Goal: Check status

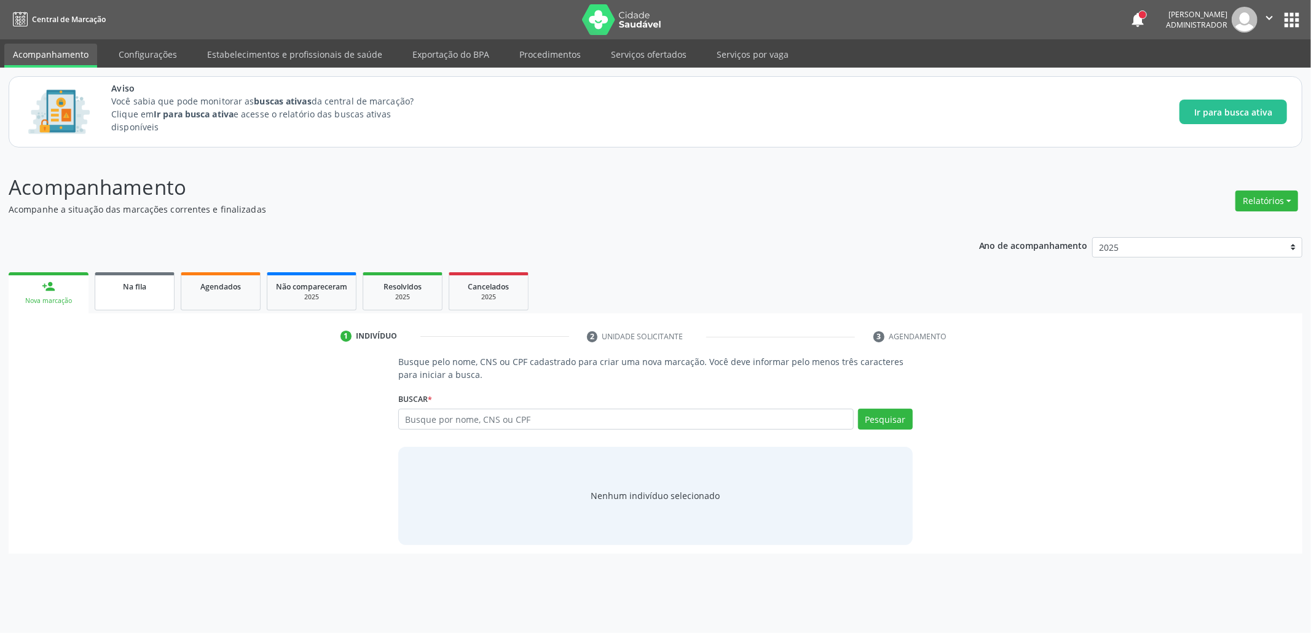
click at [145, 283] on span "Na fila" at bounding box center [134, 286] width 23 height 10
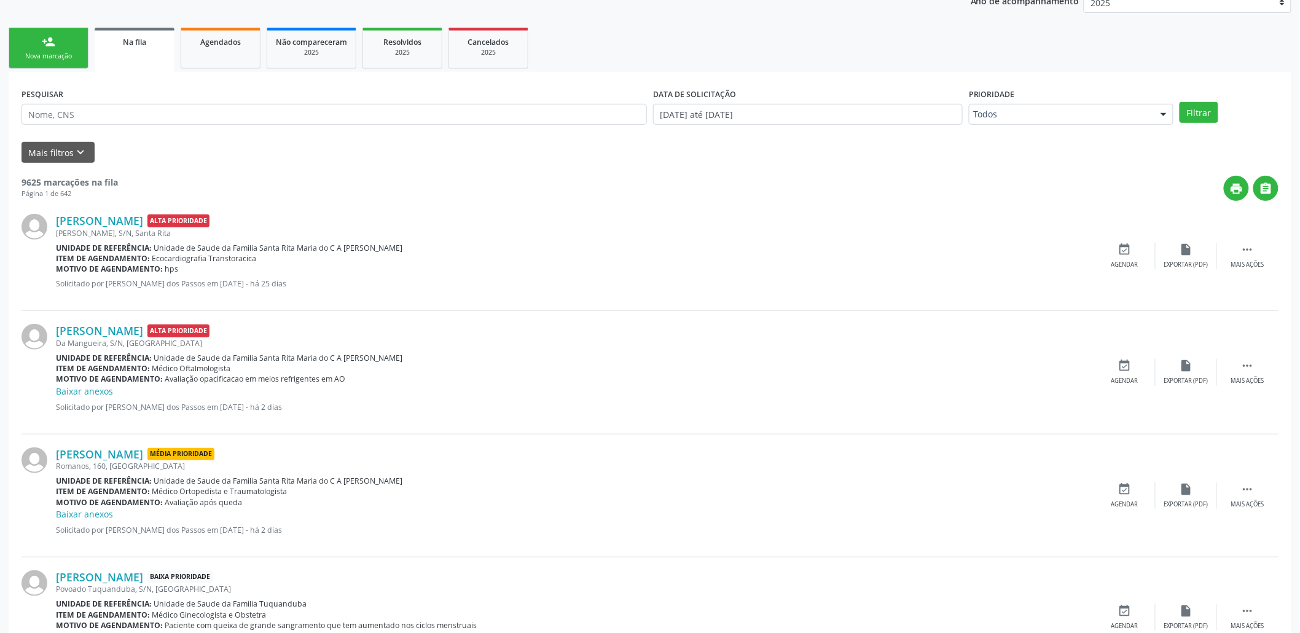
scroll to position [246, 0]
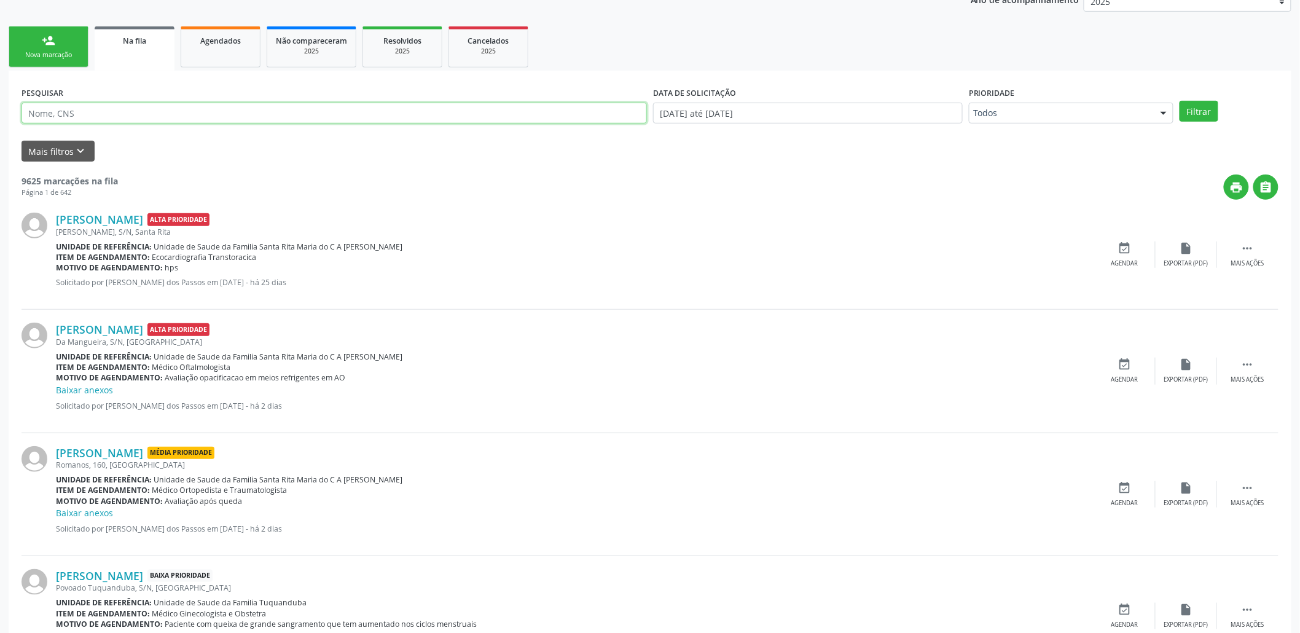
click at [237, 112] on input "text" at bounding box center [335, 113] width 626 height 21
type input "e"
click at [1271, 191] on icon "" at bounding box center [1267, 188] width 14 height 14
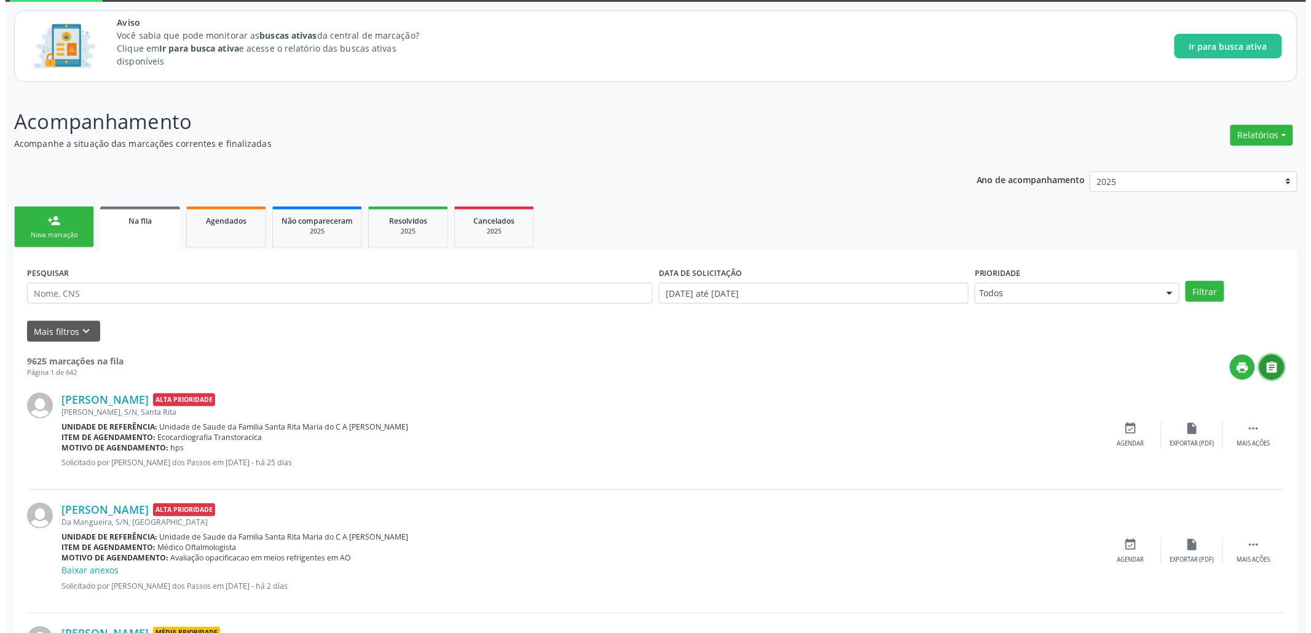
scroll to position [0, 0]
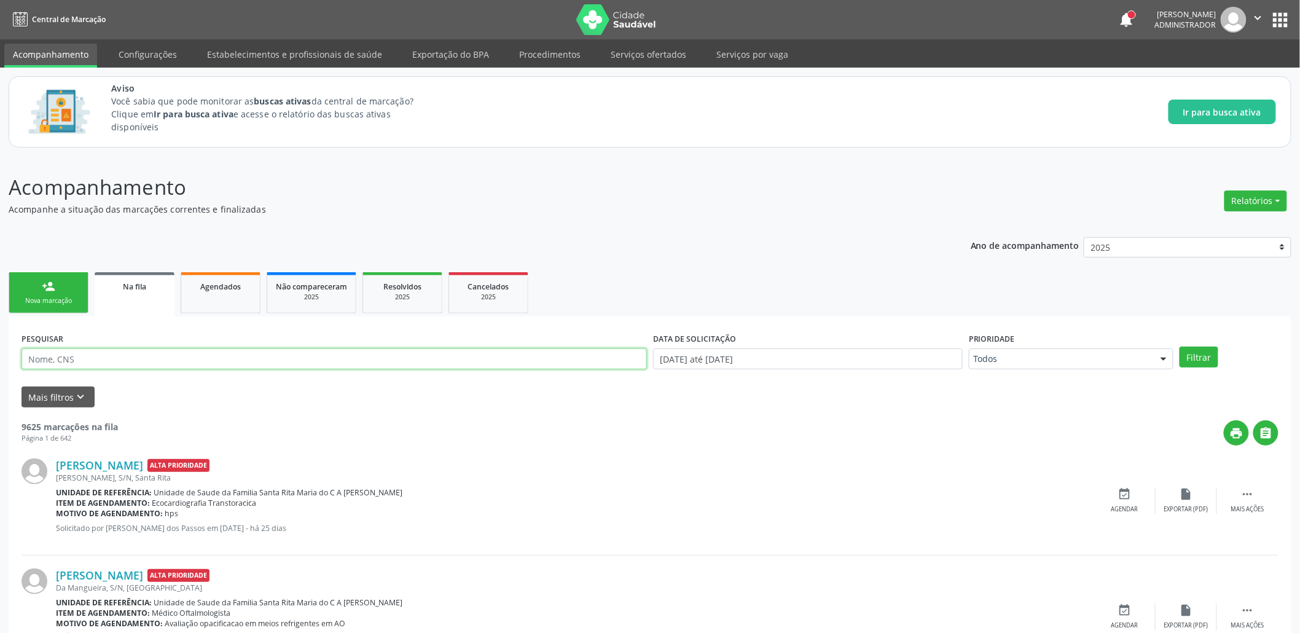
click at [81, 355] on input "text" at bounding box center [335, 358] width 626 height 21
paste input "706 4086 3519 2087"
type input "706 4086 3519 2087"
click at [1180, 347] on button "Filtrar" at bounding box center [1199, 357] width 39 height 21
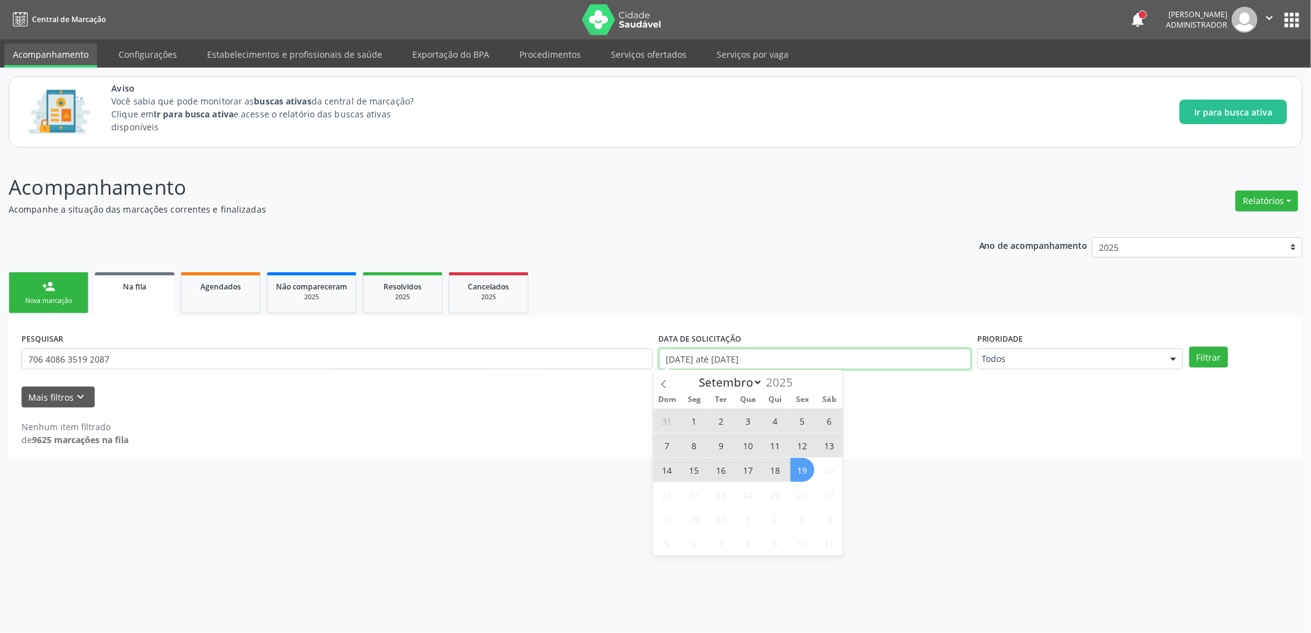
click at [726, 363] on input "[DATE] até [DATE]" at bounding box center [815, 358] width 312 height 21
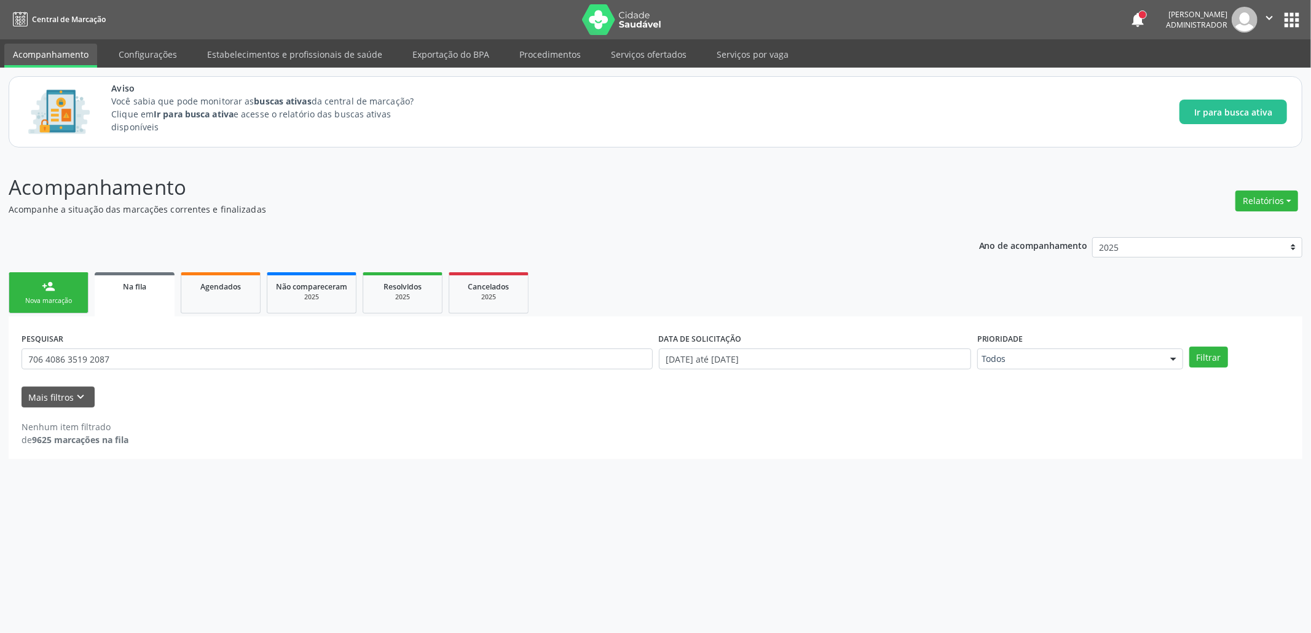
drag, startPoint x: 993, startPoint y: 393, endPoint x: 919, endPoint y: 409, distance: 75.3
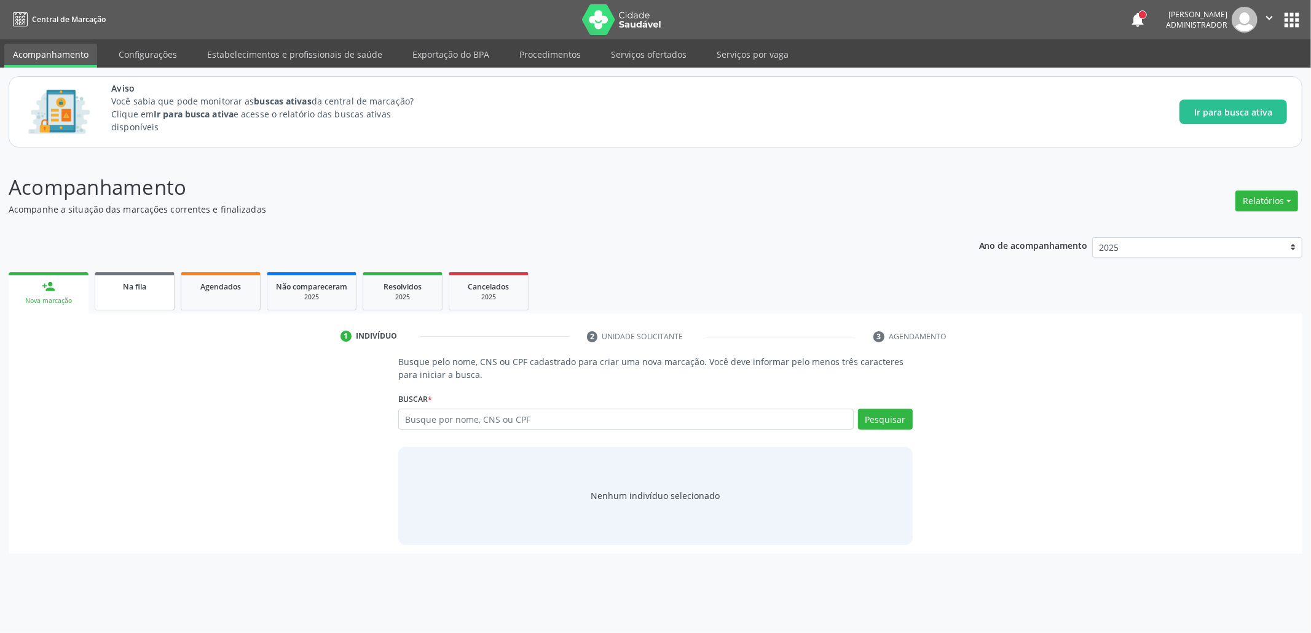
click at [144, 290] on div "Na fila" at bounding box center [134, 286] width 61 height 13
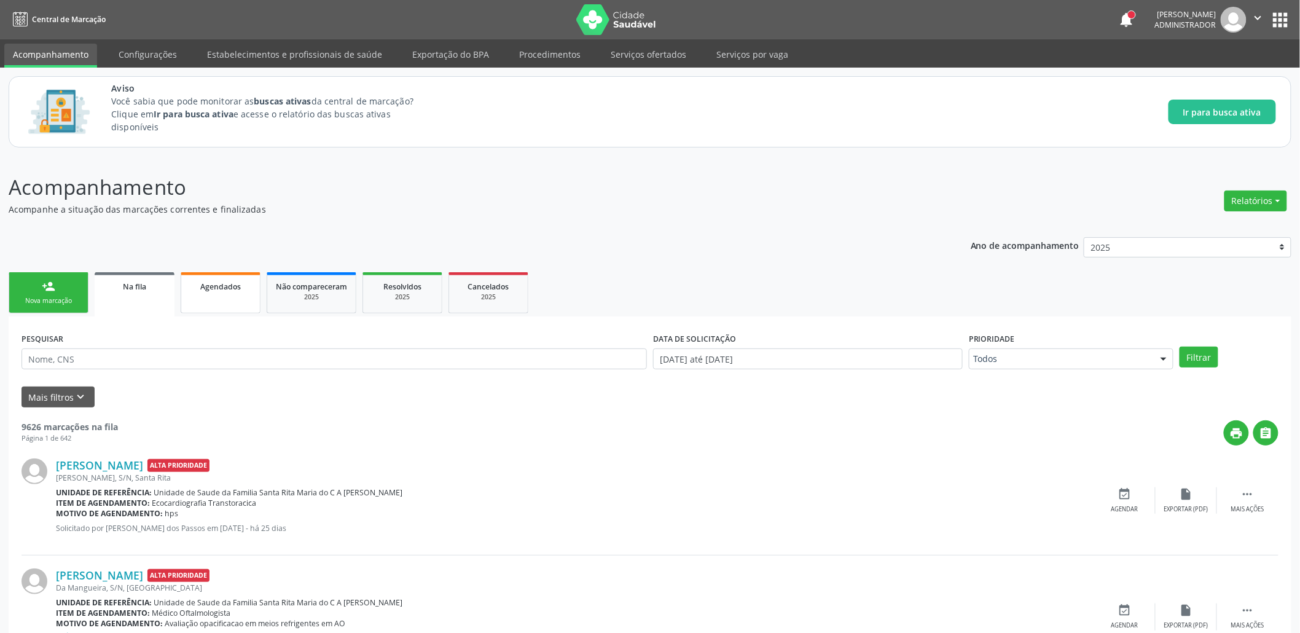
click at [215, 294] on link "Agendados" at bounding box center [221, 292] width 80 height 41
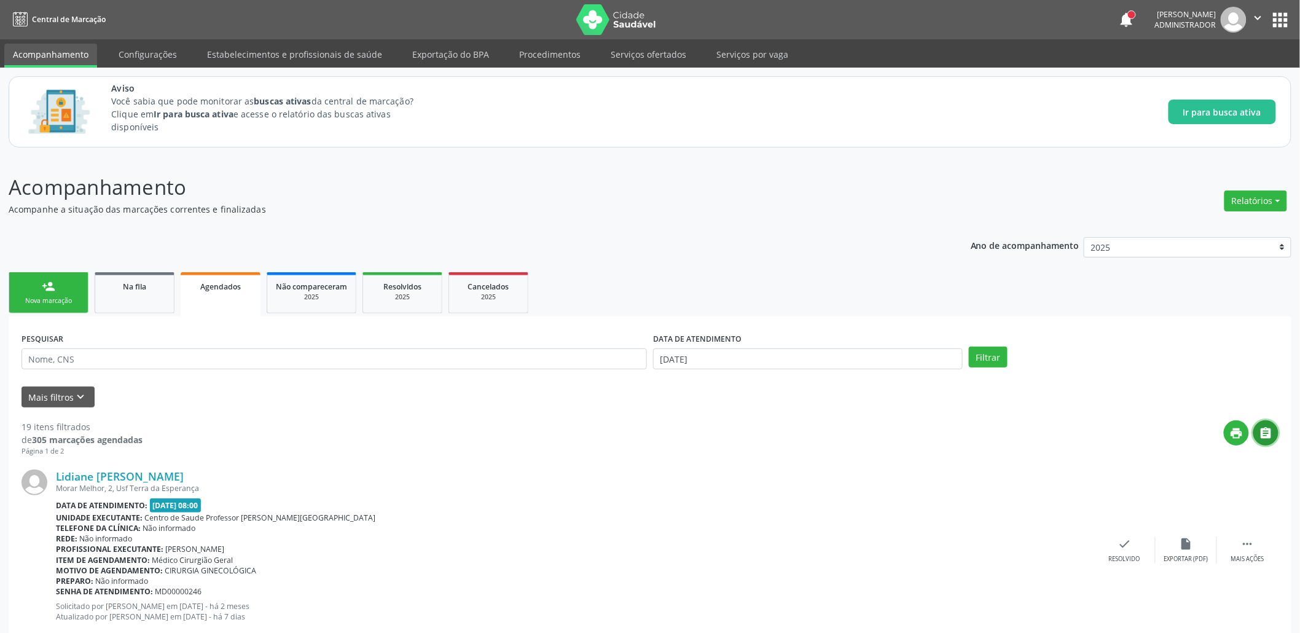
click at [1277, 438] on button "" at bounding box center [1266, 432] width 25 height 25
click at [140, 291] on link "Na fila" at bounding box center [135, 292] width 80 height 41
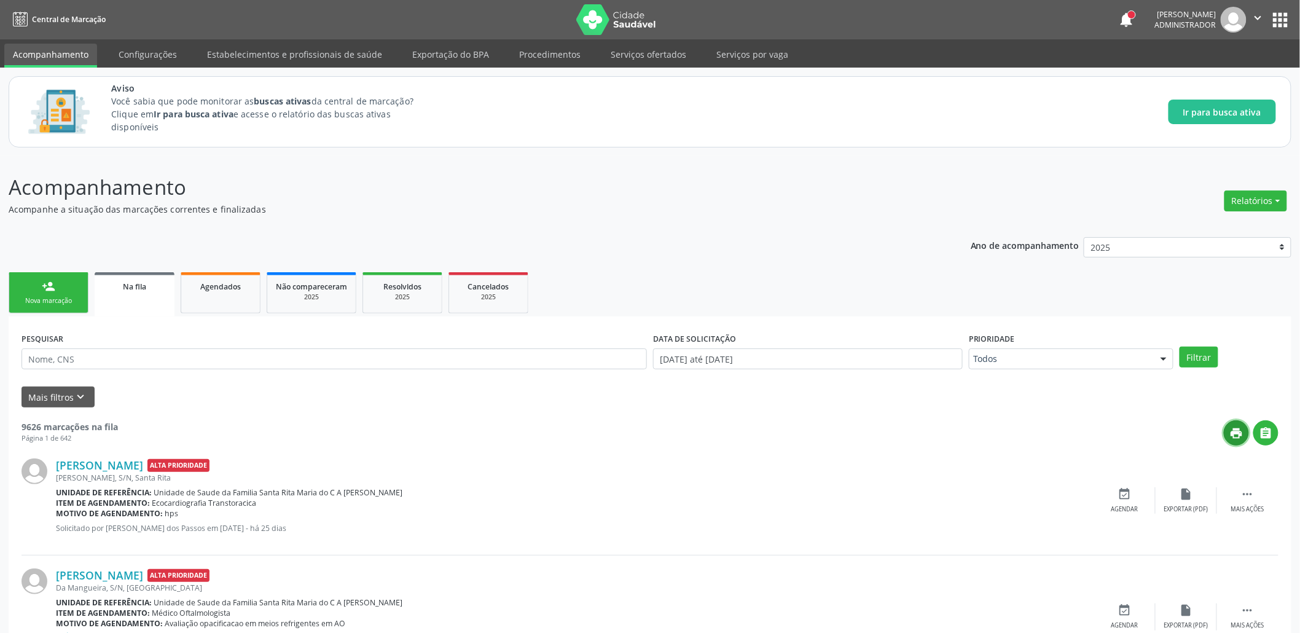
click at [1232, 432] on icon "print" at bounding box center [1237, 434] width 14 height 14
click at [1268, 439] on icon "" at bounding box center [1267, 434] width 14 height 14
click at [1261, 14] on icon "" at bounding box center [1259, 18] width 14 height 14
click at [1225, 70] on link "Sair" at bounding box center [1227, 74] width 85 height 17
